Goal: Transaction & Acquisition: Purchase product/service

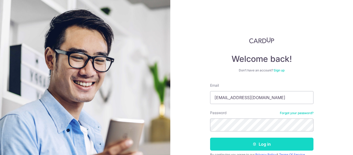
click at [260, 142] on button "Log in" at bounding box center [261, 144] width 103 height 13
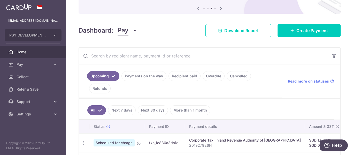
scroll to position [52, 0]
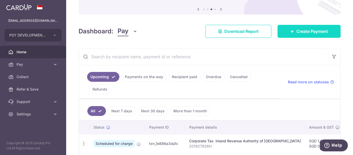
click at [313, 32] on span "Create Payment" at bounding box center [313, 31] width 32 height 6
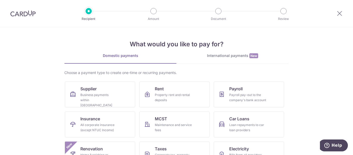
click at [224, 56] on div "International payments New" at bounding box center [233, 55] width 112 height 5
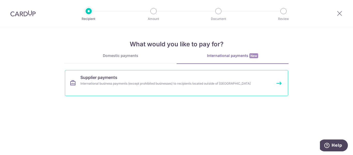
click at [183, 80] on link "Supplier payments International business payments (except prohibited businesses…" at bounding box center [176, 83] width 223 height 26
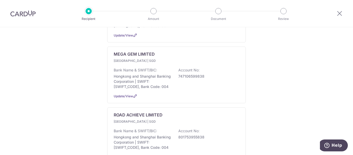
scroll to position [440, 0]
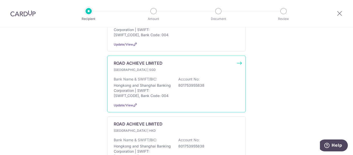
click at [172, 77] on div "Bank Name & SWIFT/BIC: Hongkong and Shanghai Banking Corporation | SWIFT: HSBCH…" at bounding box center [177, 88] width 126 height 22
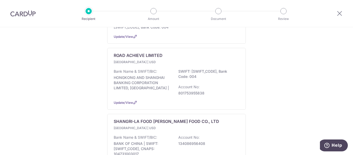
scroll to position [621, 0]
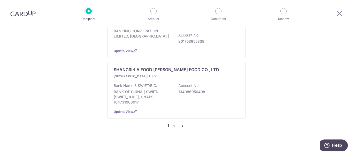
click at [174, 129] on link "2" at bounding box center [174, 126] width 6 height 6
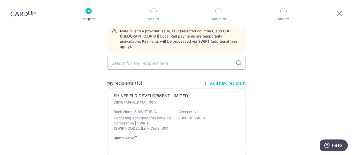
scroll to position [52, 0]
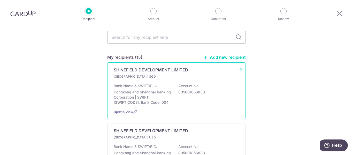
click at [176, 92] on div "Bank Name & SWIFT/BIC: Hongkong and Shanghai Banking Corporation | SWIFT: HSBCH…" at bounding box center [177, 94] width 126 height 22
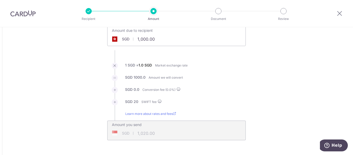
scroll to position [26, 0]
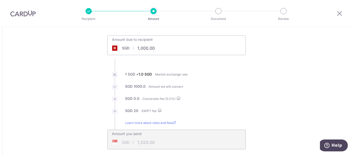
click at [138, 48] on input "1,000.00" at bounding box center [148, 48] width 80 height 12
type input "1,020.00"
type input "1,040.00"
type input "1,020.00"
type input "1,040.00"
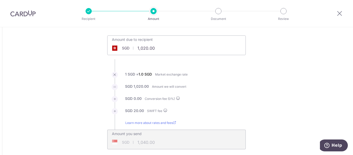
scroll to position [0, 0]
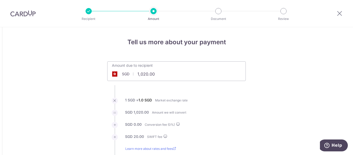
click at [154, 73] on input "1,020.00" at bounding box center [148, 74] width 80 height 12
type input "1"
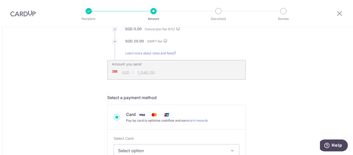
scroll to position [103, 0]
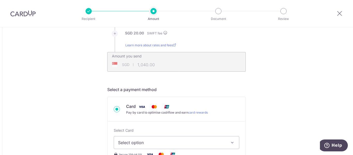
drag, startPoint x: 263, startPoint y: 85, endPoint x: 243, endPoint y: 89, distance: 20.2
type input "30,000.00"
type input "30,020.00"
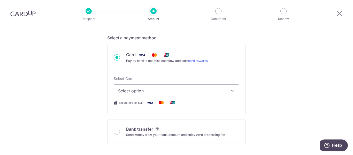
click at [210, 89] on span "Select option" at bounding box center [172, 91] width 108 height 6
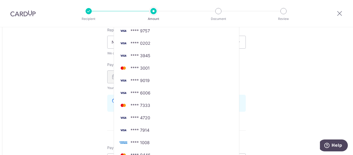
scroll to position [310, 0]
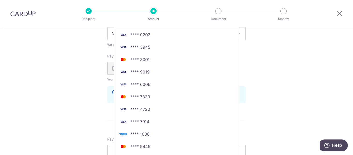
click at [193, 99] on span "**** 7333" at bounding box center [176, 97] width 117 height 6
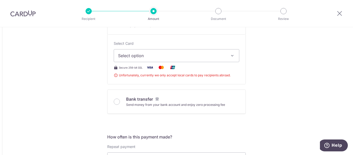
scroll to position [186, 0]
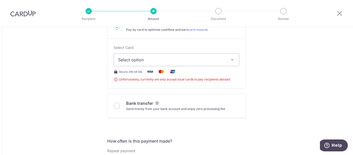
click at [233, 59] on icon "button" at bounding box center [232, 59] width 5 height 5
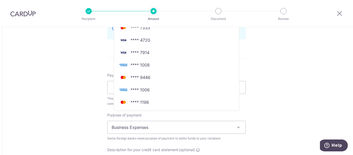
scroll to position [388, 0]
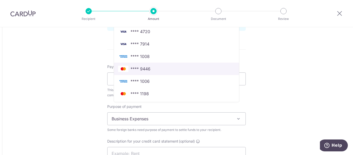
click at [181, 69] on span "**** 9446" at bounding box center [176, 69] width 117 height 6
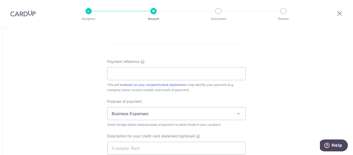
type input "30,000.00"
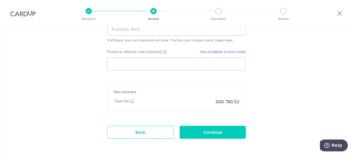
scroll to position [512, 0]
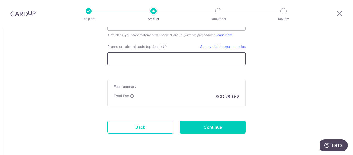
click at [167, 60] on input "Promo or referral code (optional)" at bounding box center [176, 58] width 139 height 13
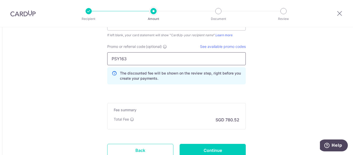
type input "PSY163"
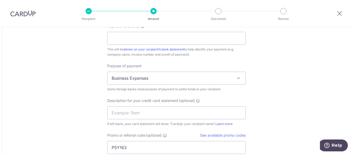
scroll to position [398, 0]
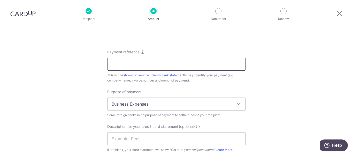
click at [162, 65] on input "Payment reference" at bounding box center [176, 64] width 139 height 13
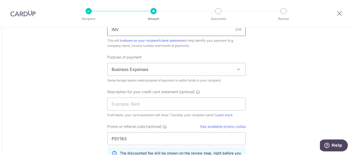
scroll to position [423, 0]
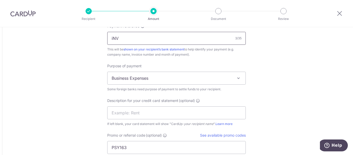
type input "iNV"
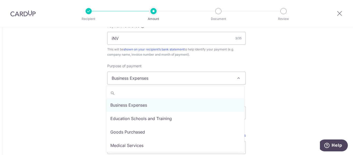
click at [237, 80] on span at bounding box center [239, 78] width 6 height 6
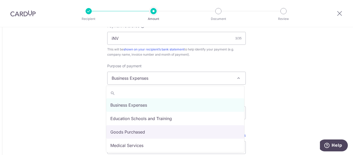
select select "Goods Purchased"
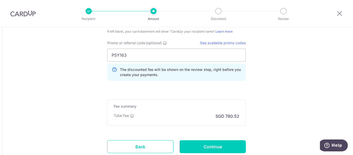
scroll to position [527, 0]
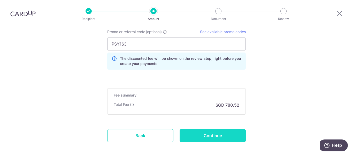
click at [228, 133] on input "Continue" at bounding box center [213, 135] width 66 height 13
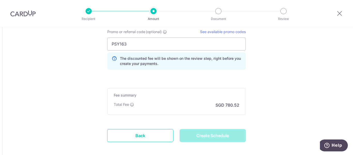
type input "Create Schedule"
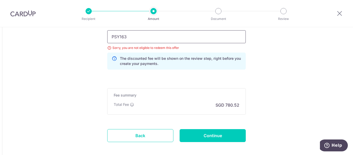
click at [176, 37] on input "PSY163" at bounding box center [176, 36] width 139 height 13
type input "P"
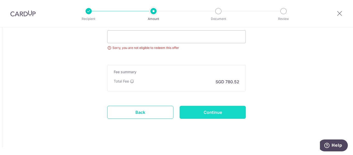
click at [216, 111] on input "Continue" at bounding box center [213, 112] width 66 height 13
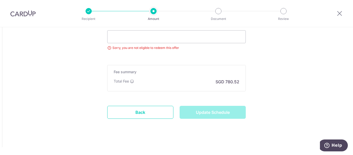
type input "Update Schedule"
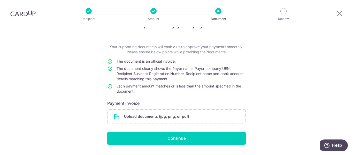
scroll to position [31, 0]
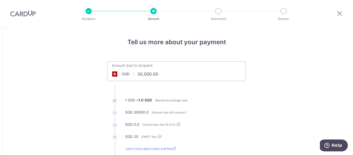
type input "30,000.00"
